Goal: Information Seeking & Learning: Find specific page/section

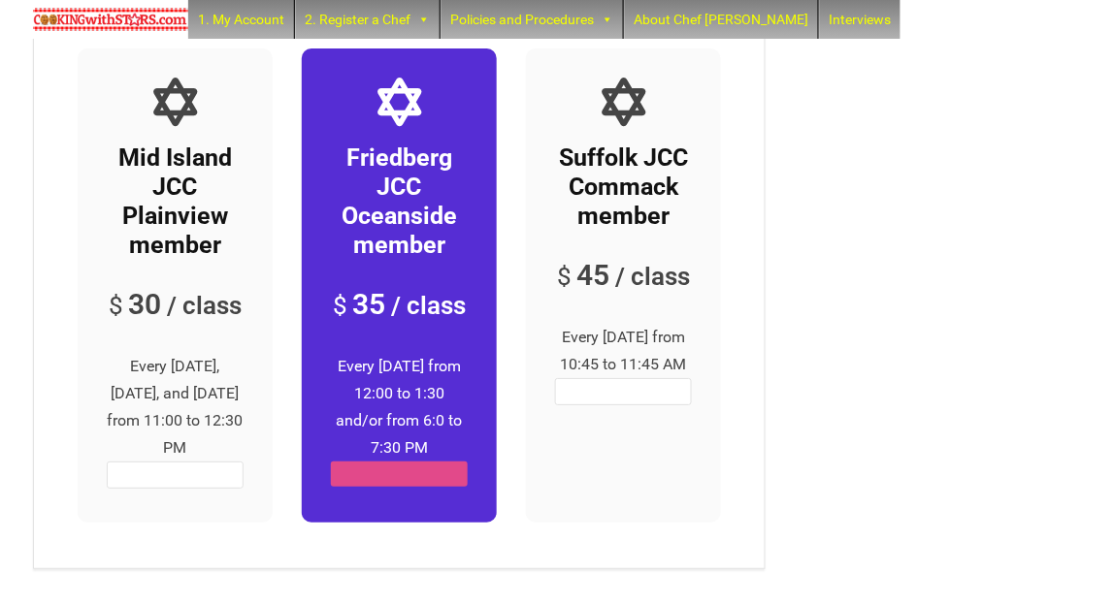
scroll to position [7160, 0]
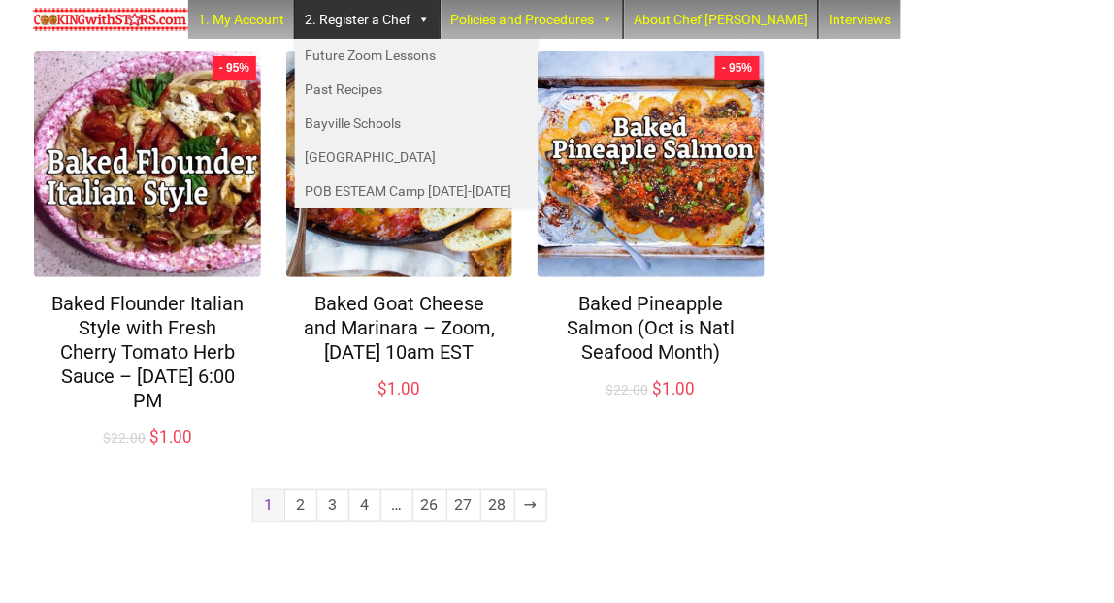
scroll to position [1524, 0]
click at [296, 517] on link "2" at bounding box center [300, 505] width 31 height 31
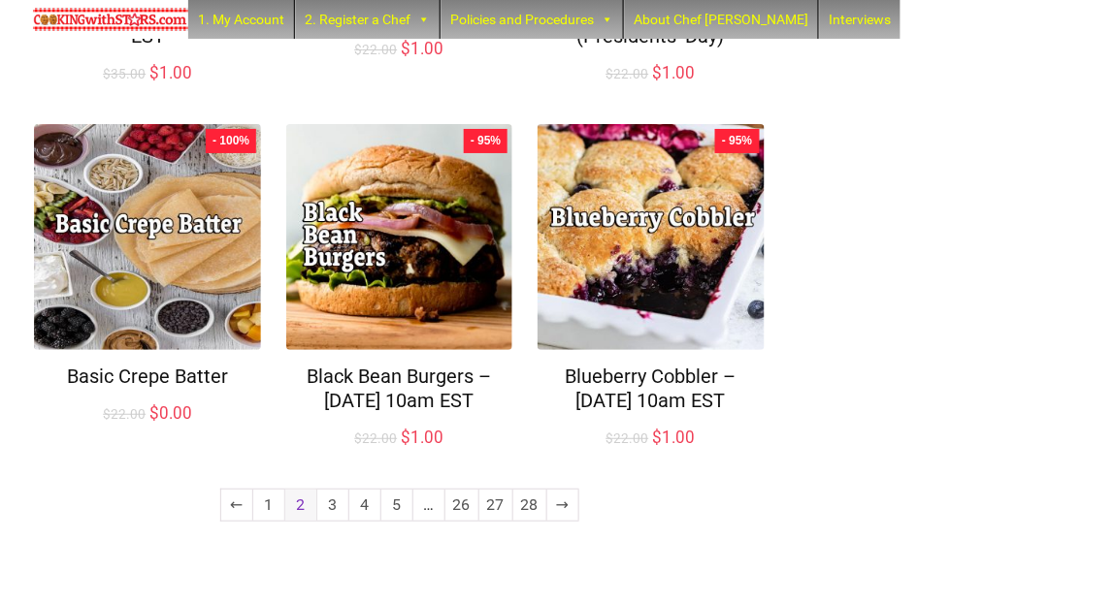
scroll to position [1453, 0]
click at [323, 521] on link "3" at bounding box center [332, 505] width 31 height 31
click at [333, 521] on link "3" at bounding box center [332, 505] width 31 height 31
click at [354, 521] on link "4" at bounding box center [364, 505] width 31 height 31
click at [333, 521] on link "3" at bounding box center [332, 505] width 31 height 31
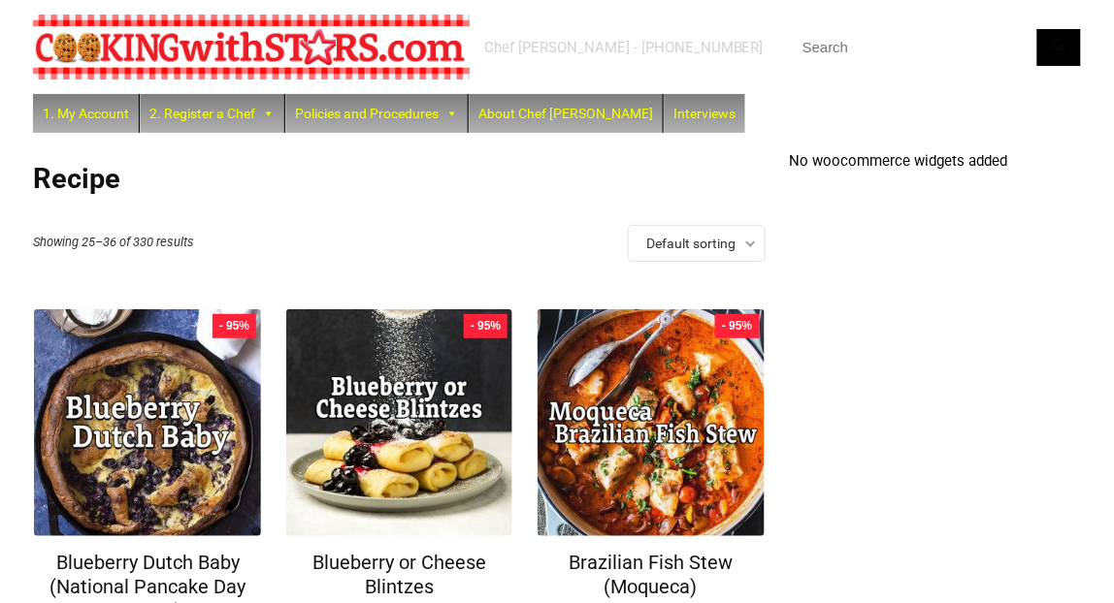
click at [843, 48] on input "text" at bounding box center [935, 47] width 291 height 37
click at [1037, 29] on button "Search" at bounding box center [1059, 47] width 44 height 37
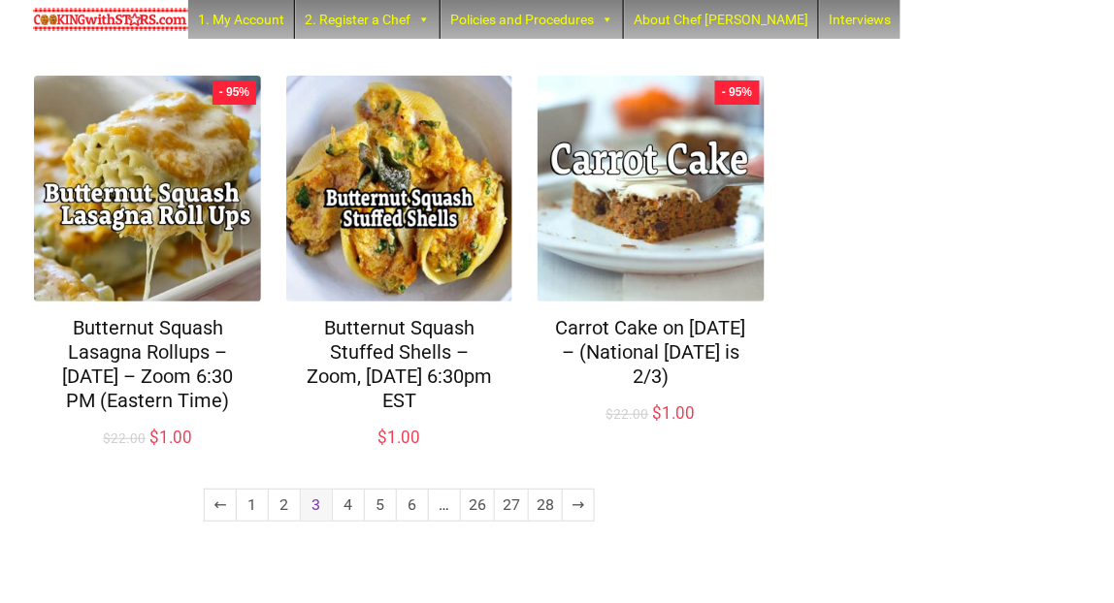
scroll to position [1403, 0]
click at [351, 521] on link "4" at bounding box center [348, 505] width 31 height 31
click at [345, 507] on link "4" at bounding box center [348, 505] width 31 height 31
click at [342, 516] on link "4" at bounding box center [348, 505] width 31 height 31
click at [347, 506] on link "4" at bounding box center [348, 505] width 31 height 31
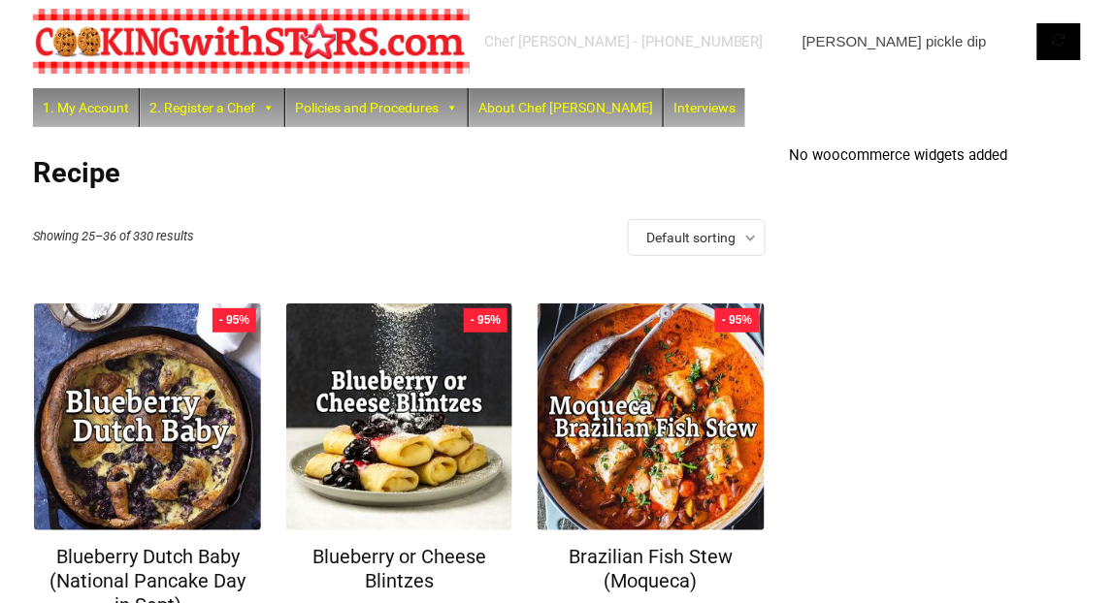
scroll to position [24, 0]
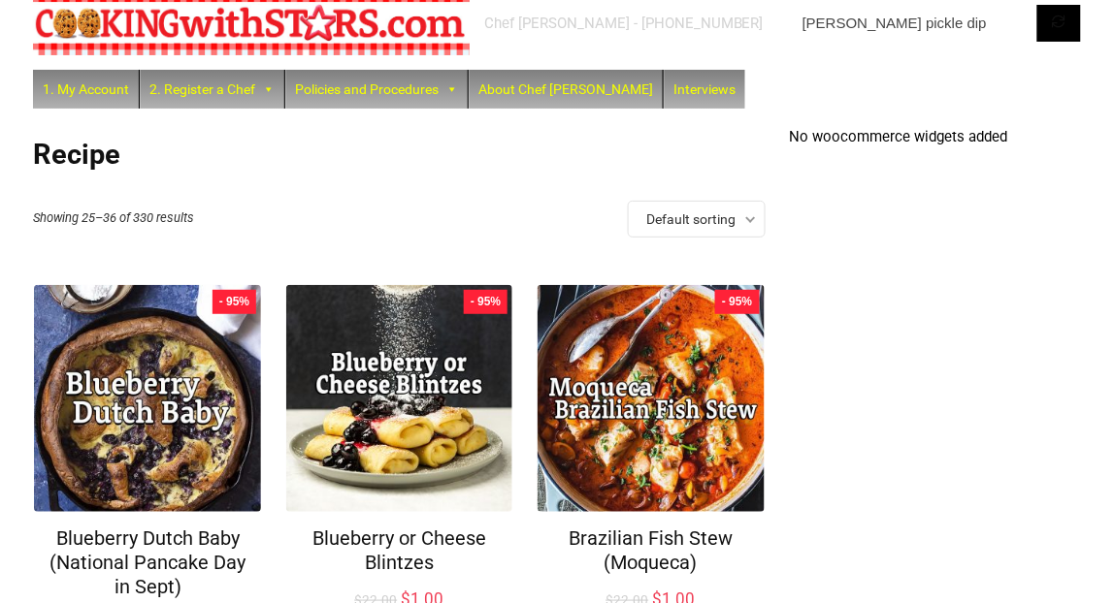
click at [931, 20] on input "dill pickle dip" at bounding box center [935, 23] width 291 height 37
type input "d"
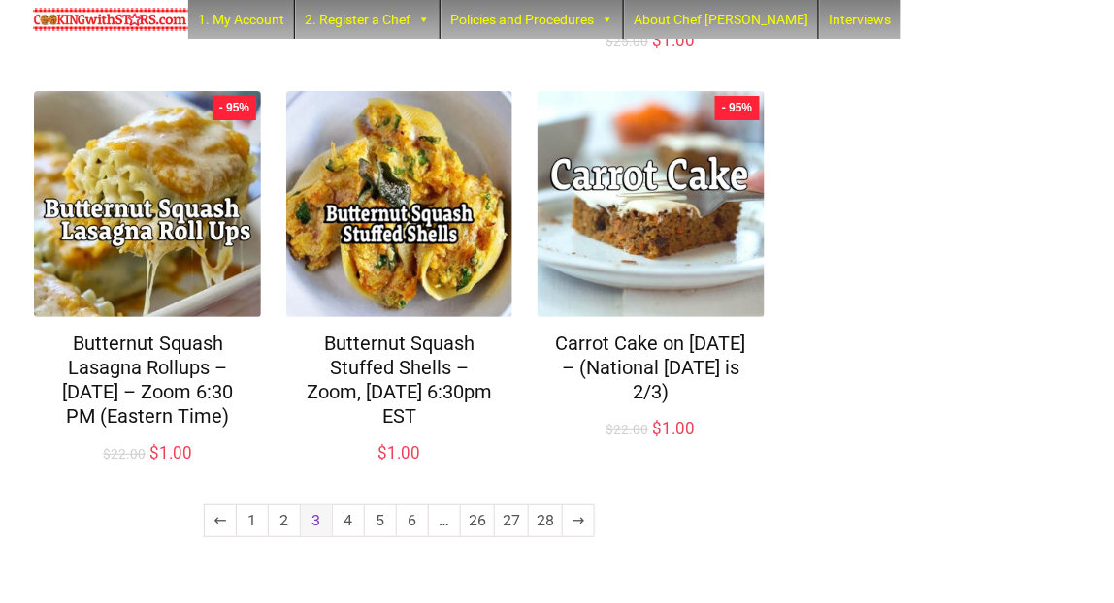
scroll to position [1403, 0]
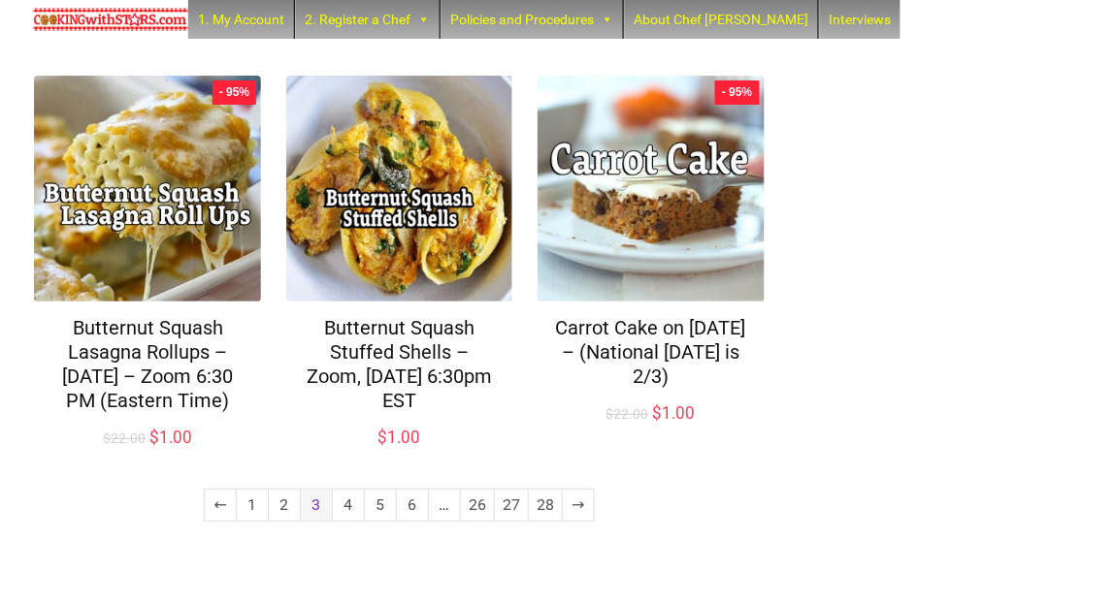
click at [347, 508] on link "4" at bounding box center [348, 505] width 31 height 31
click at [352, 515] on link "4" at bounding box center [348, 505] width 31 height 31
click at [347, 507] on link "4" at bounding box center [348, 505] width 31 height 31
click at [370, 519] on link "5" at bounding box center [380, 505] width 31 height 31
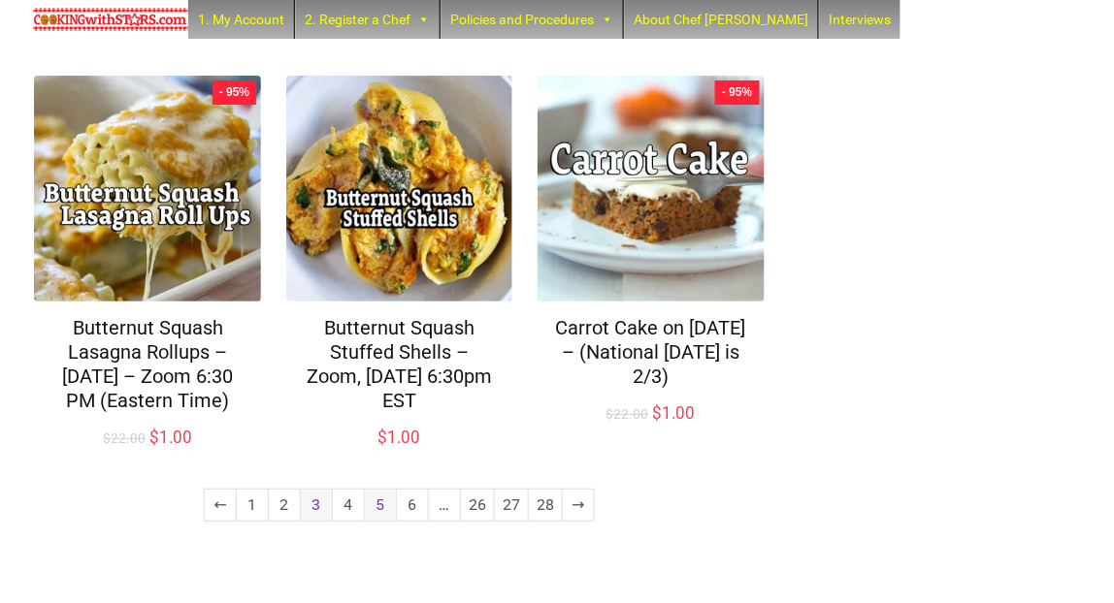
click at [387, 520] on link "5" at bounding box center [380, 505] width 31 height 31
